Goal: Go to known website: Access a specific website the user already knows

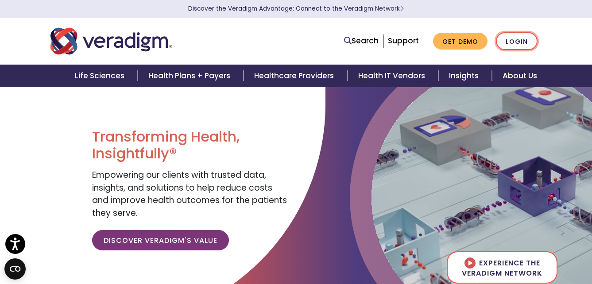
click at [519, 36] on link "Login" at bounding box center [517, 41] width 42 height 18
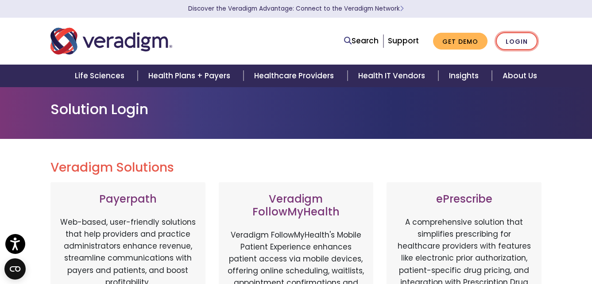
click at [520, 41] on link "Login" at bounding box center [517, 41] width 42 height 18
